Goal: Ask a question

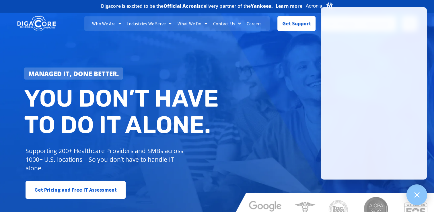
click at [422, 192] on div at bounding box center [417, 194] width 21 height 21
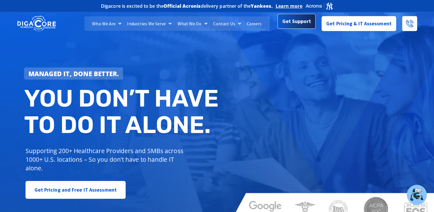
click at [302, 24] on span "Get Support" at bounding box center [297, 21] width 29 height 11
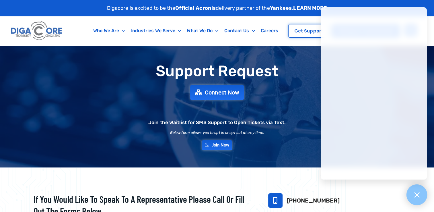
click at [414, 192] on icon at bounding box center [416, 194] width 7 height 7
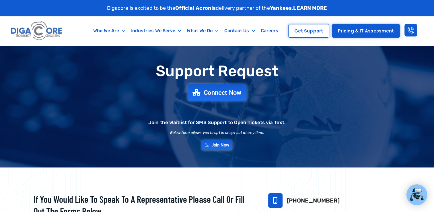
click at [224, 91] on span "Connect Now" at bounding box center [223, 92] width 38 height 6
